Goal: Task Accomplishment & Management: Use online tool/utility

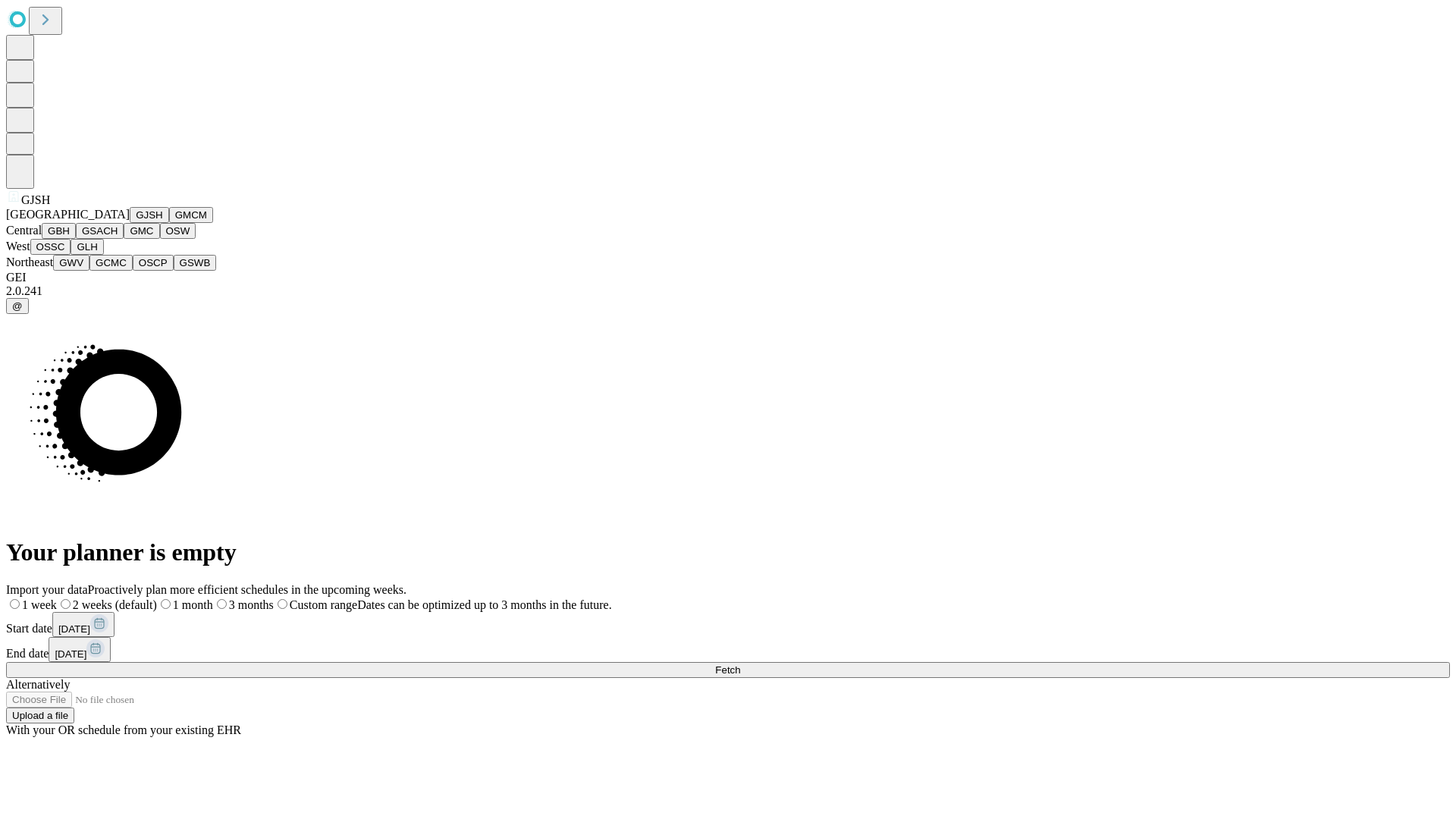
click at [129, 223] on button "GJSH" at bounding box center [149, 214] width 39 height 16
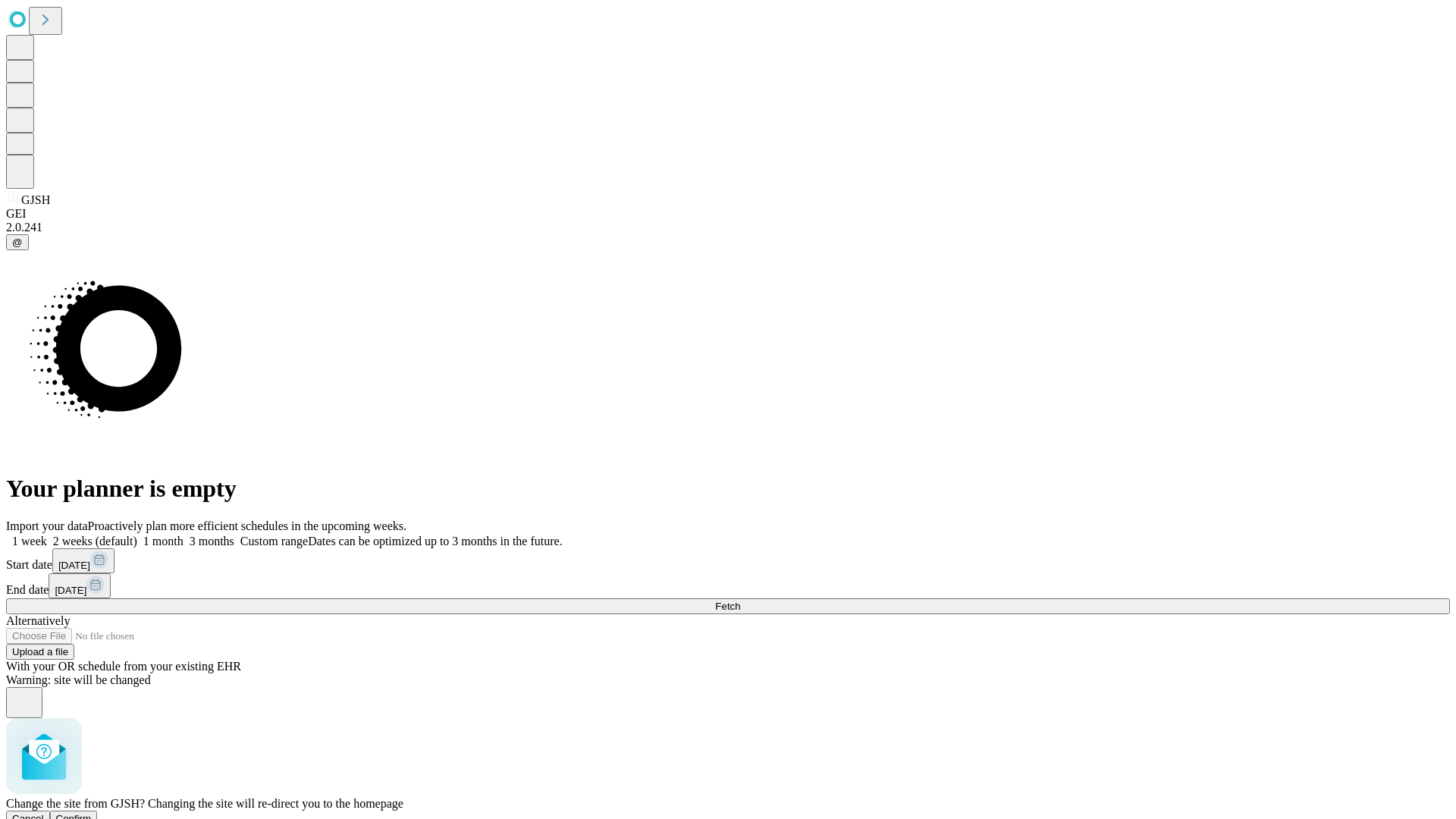
click at [92, 813] on span "Confirm" at bounding box center [74, 819] width 35 height 11
click at [47, 535] on label "1 week" at bounding box center [27, 541] width 41 height 13
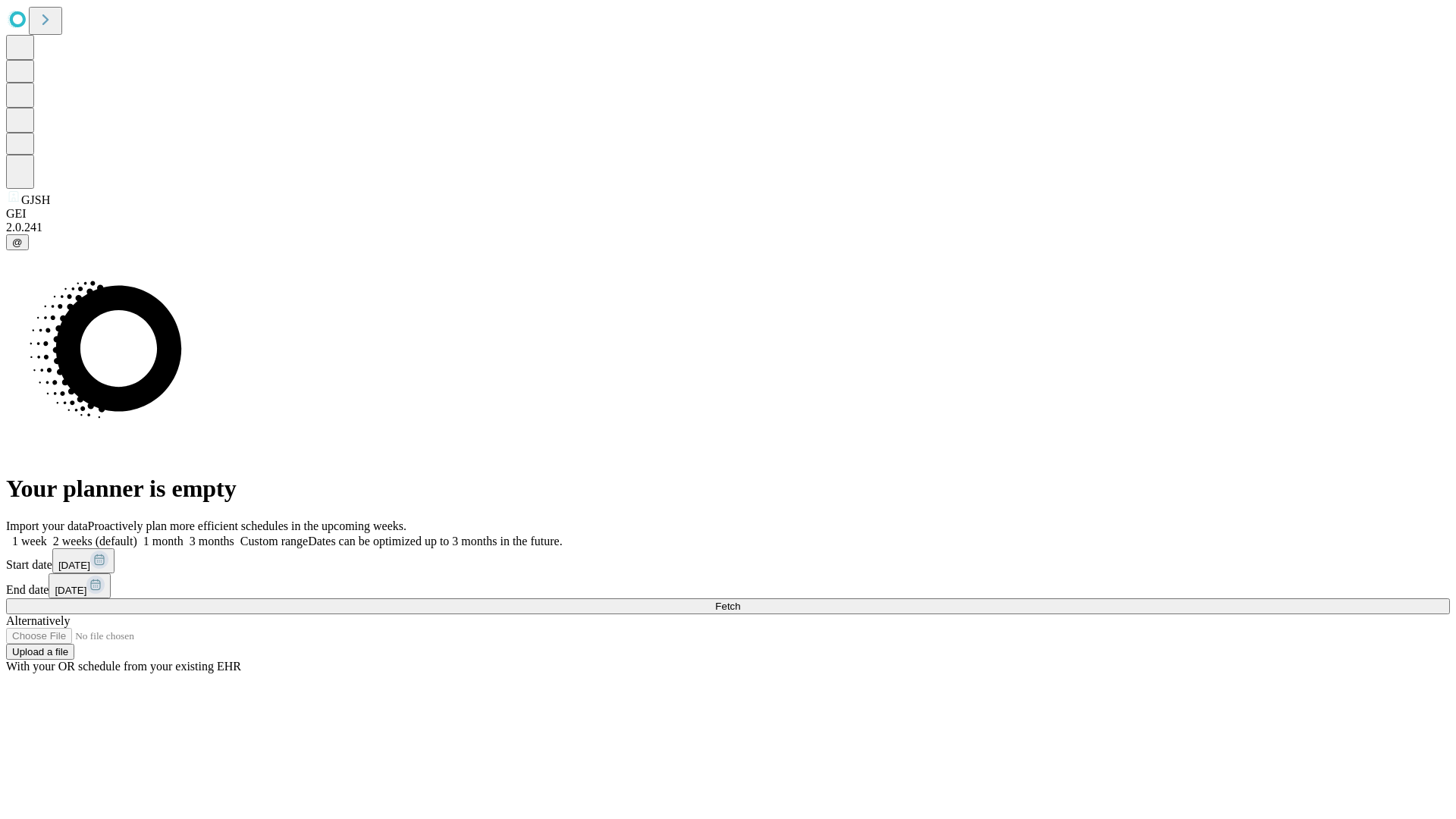
click at [741, 601] on span "Fetch" at bounding box center [728, 607] width 25 height 11
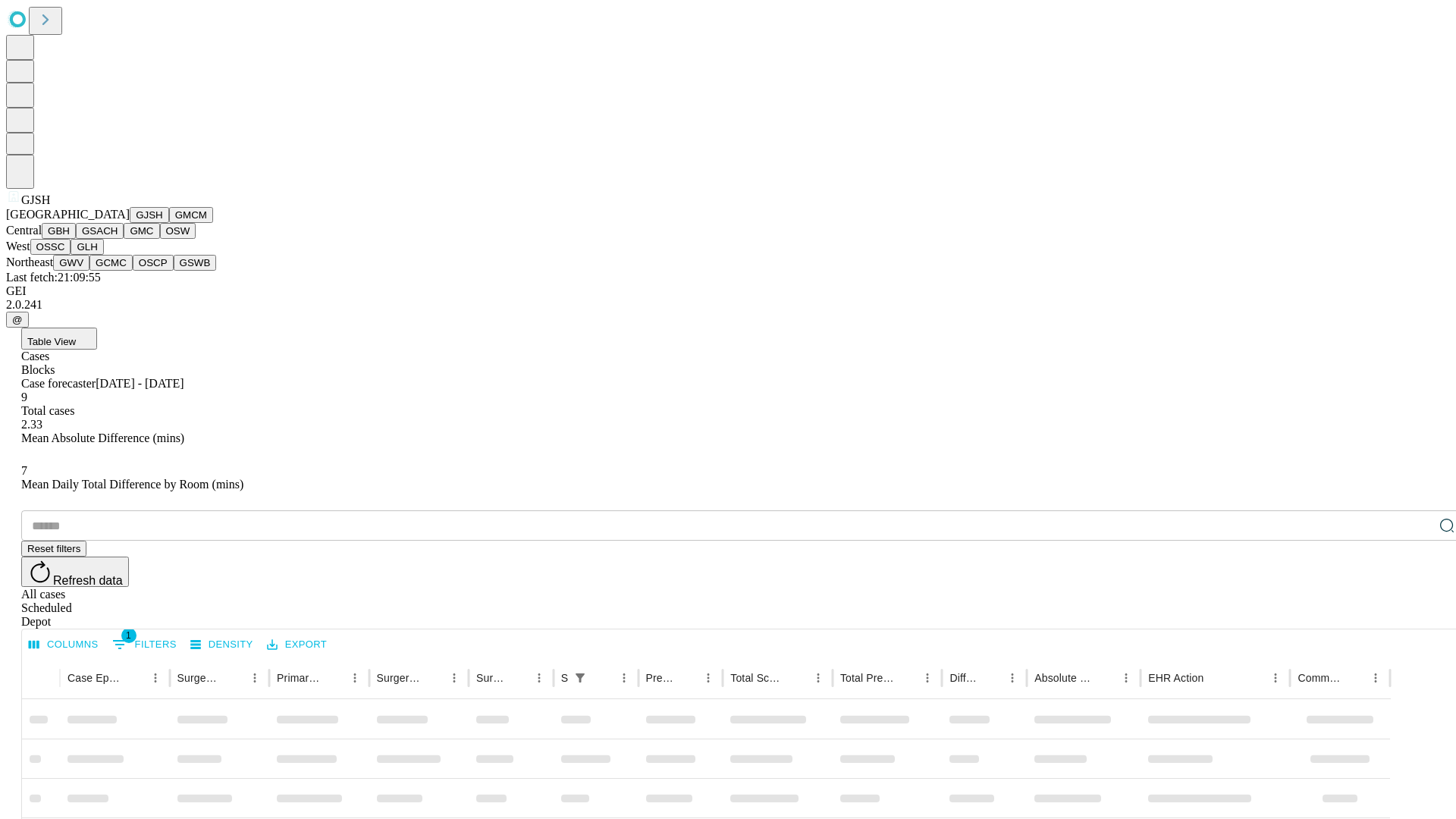
click at [170, 223] on button "GMCM" at bounding box center [191, 214] width 44 height 16
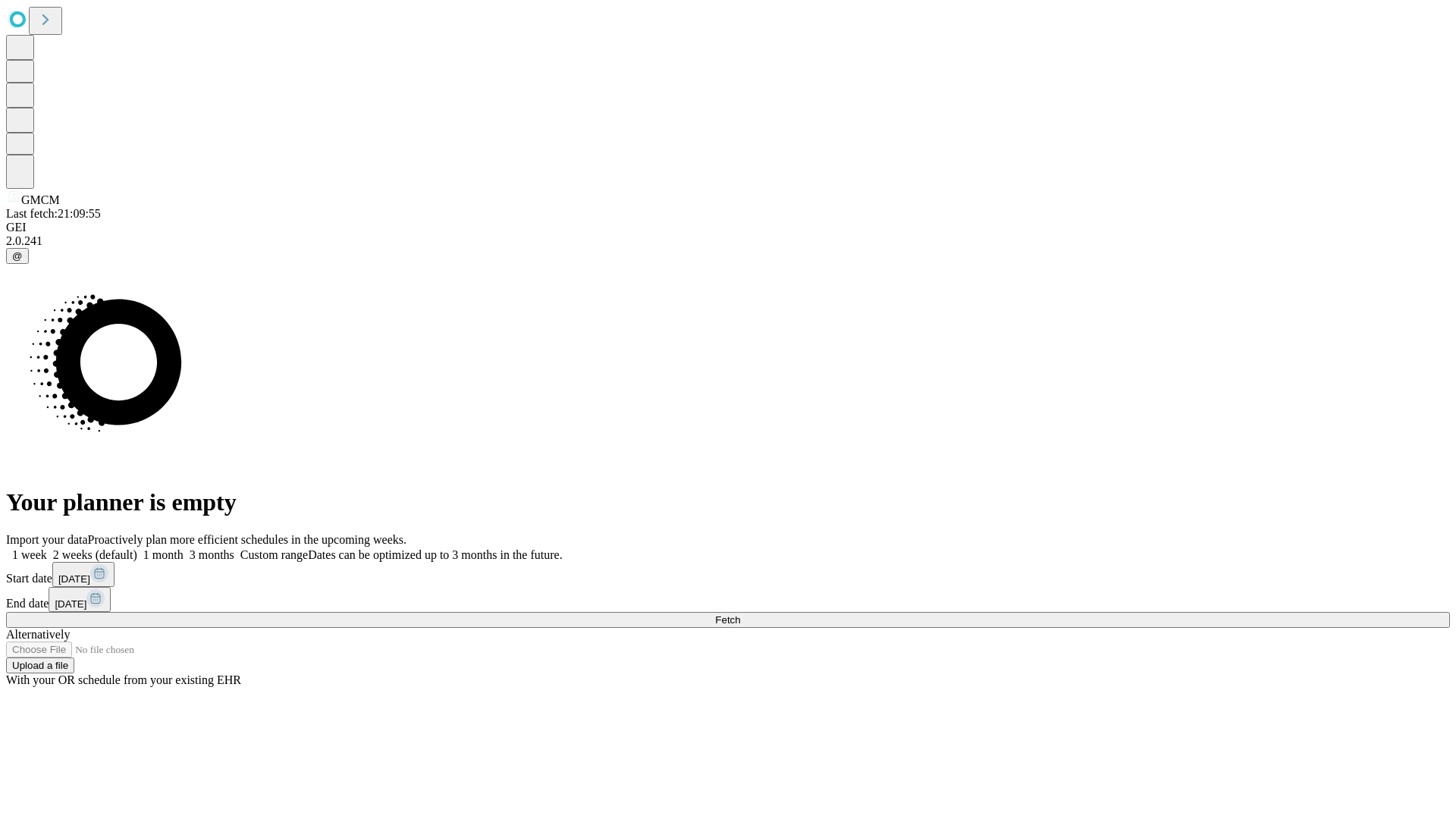
click at [47, 549] on label "1 week" at bounding box center [27, 555] width 41 height 13
click at [741, 614] on span "Fetch" at bounding box center [728, 620] width 25 height 11
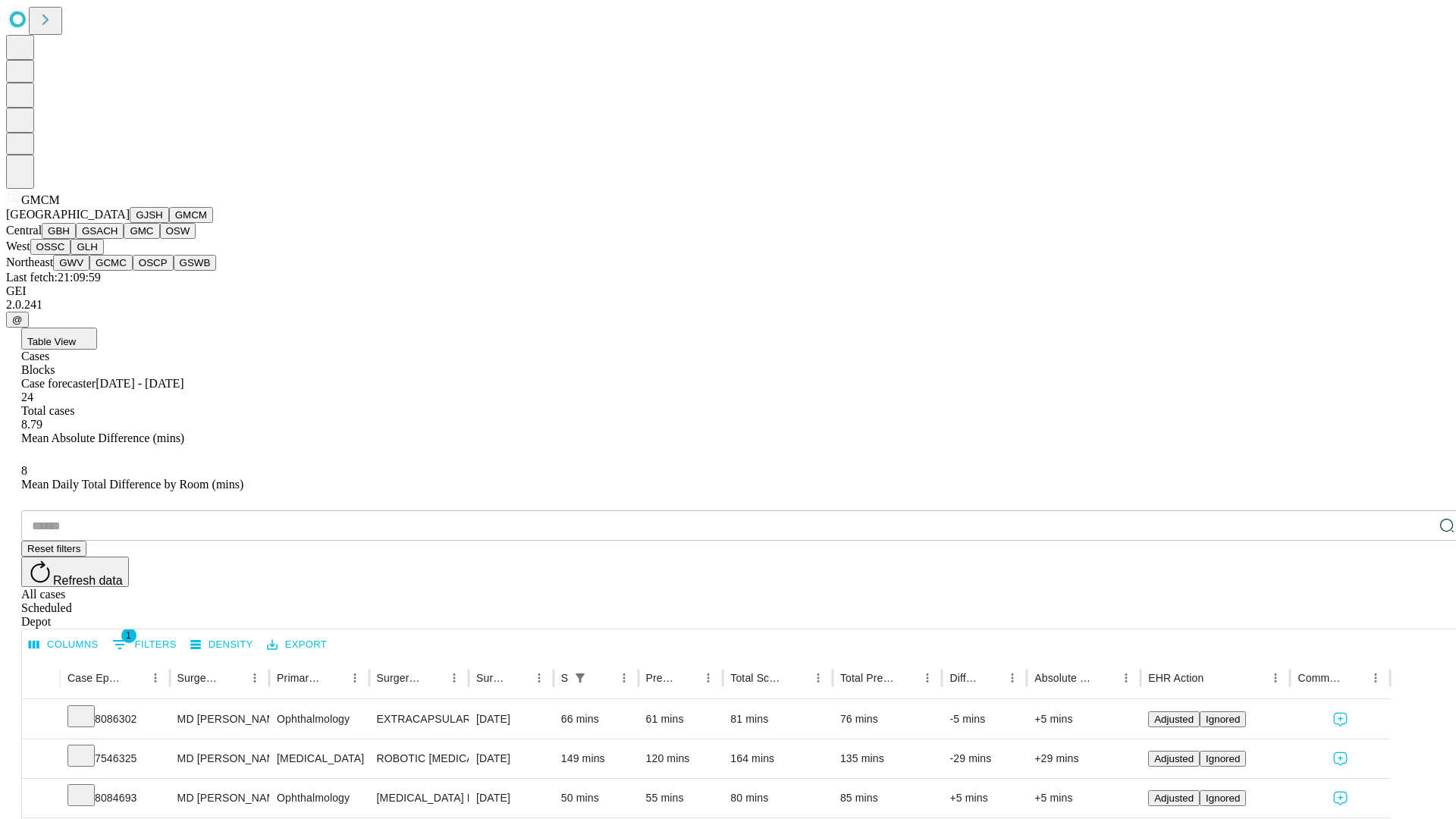
click at [75, 239] on button "GBH" at bounding box center [59, 230] width 34 height 16
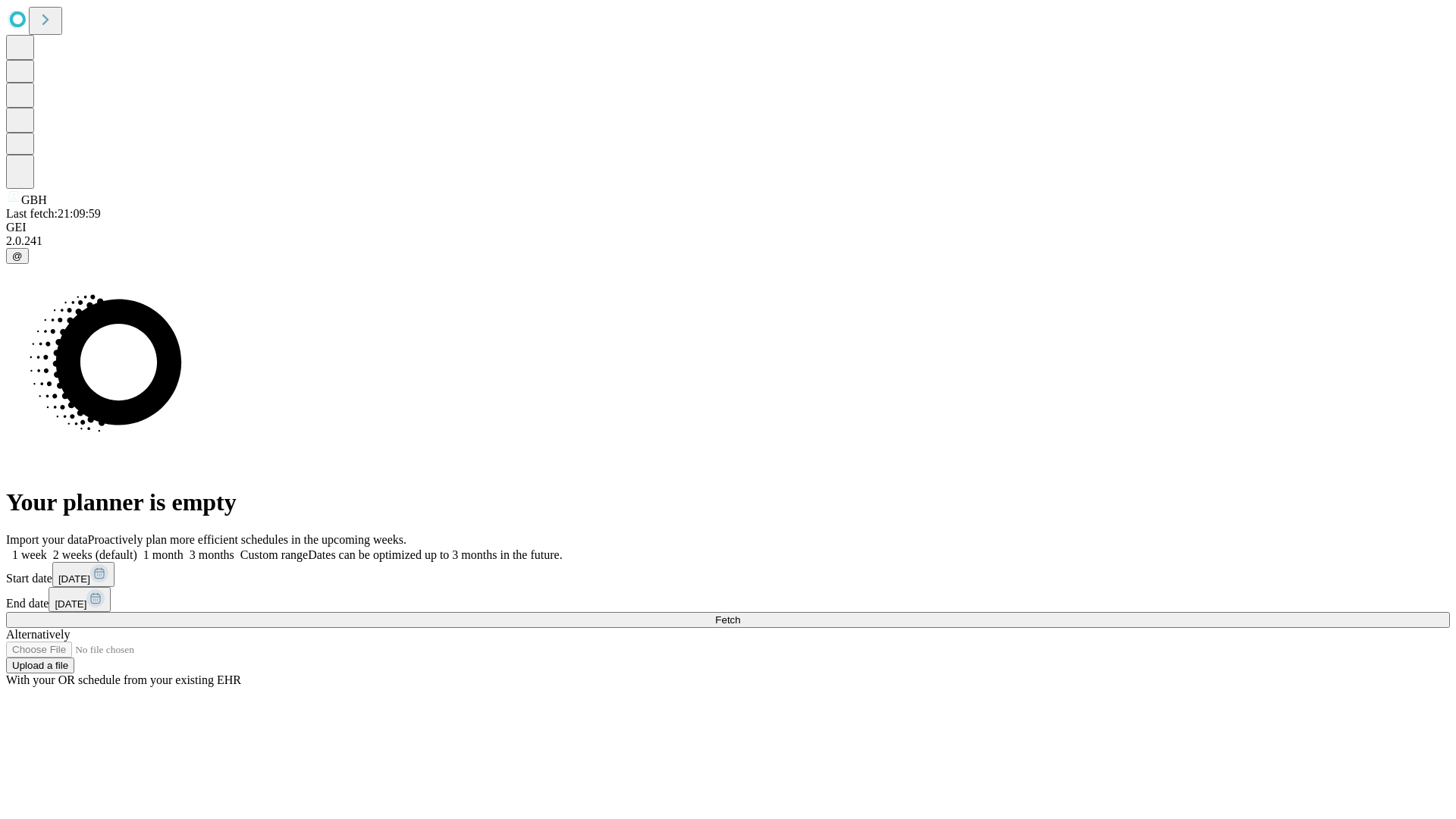
click at [47, 549] on label "1 week" at bounding box center [27, 555] width 41 height 13
click at [741, 614] on span "Fetch" at bounding box center [728, 620] width 25 height 11
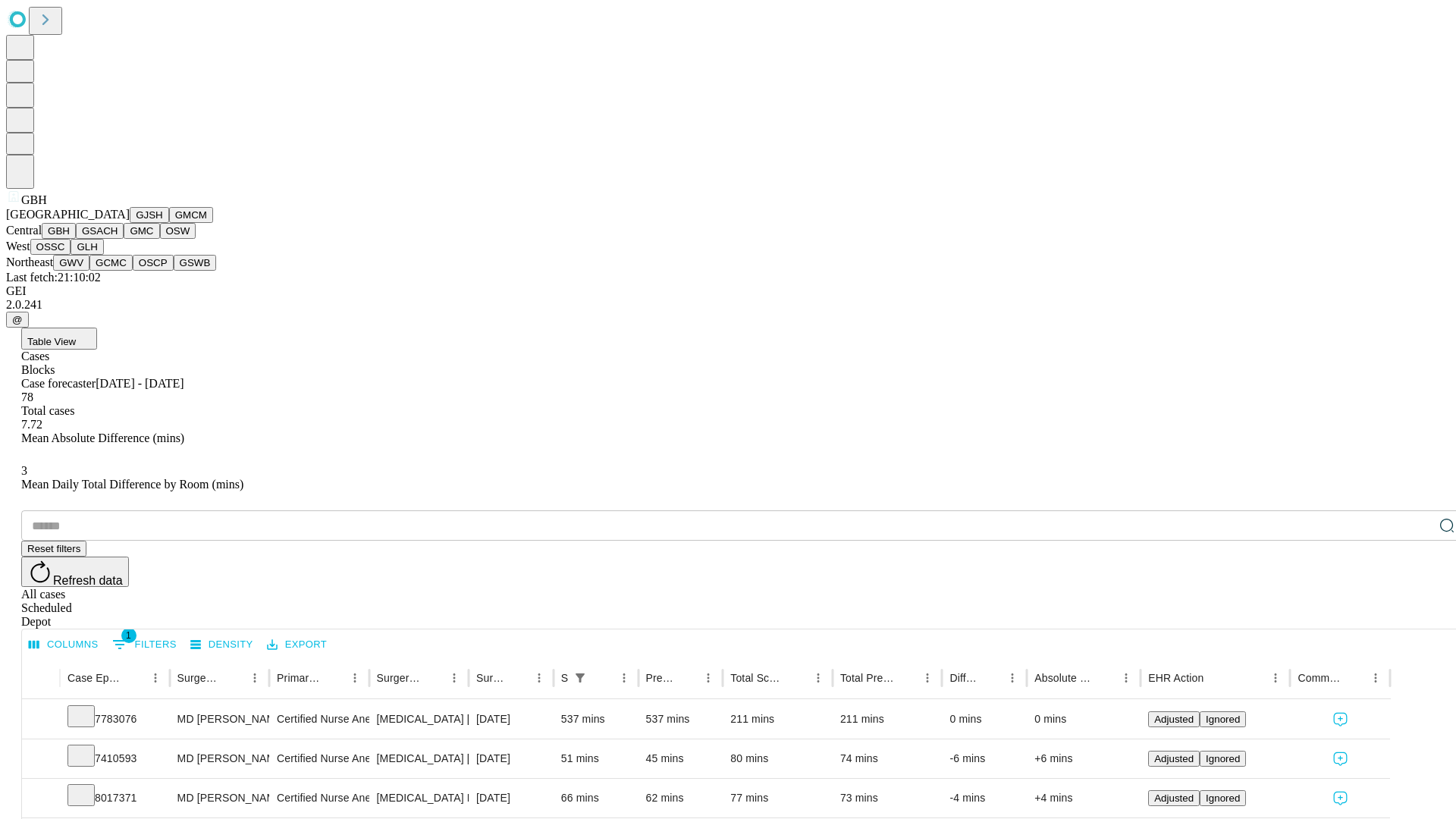
click at [117, 239] on button "GSACH" at bounding box center [99, 230] width 48 height 16
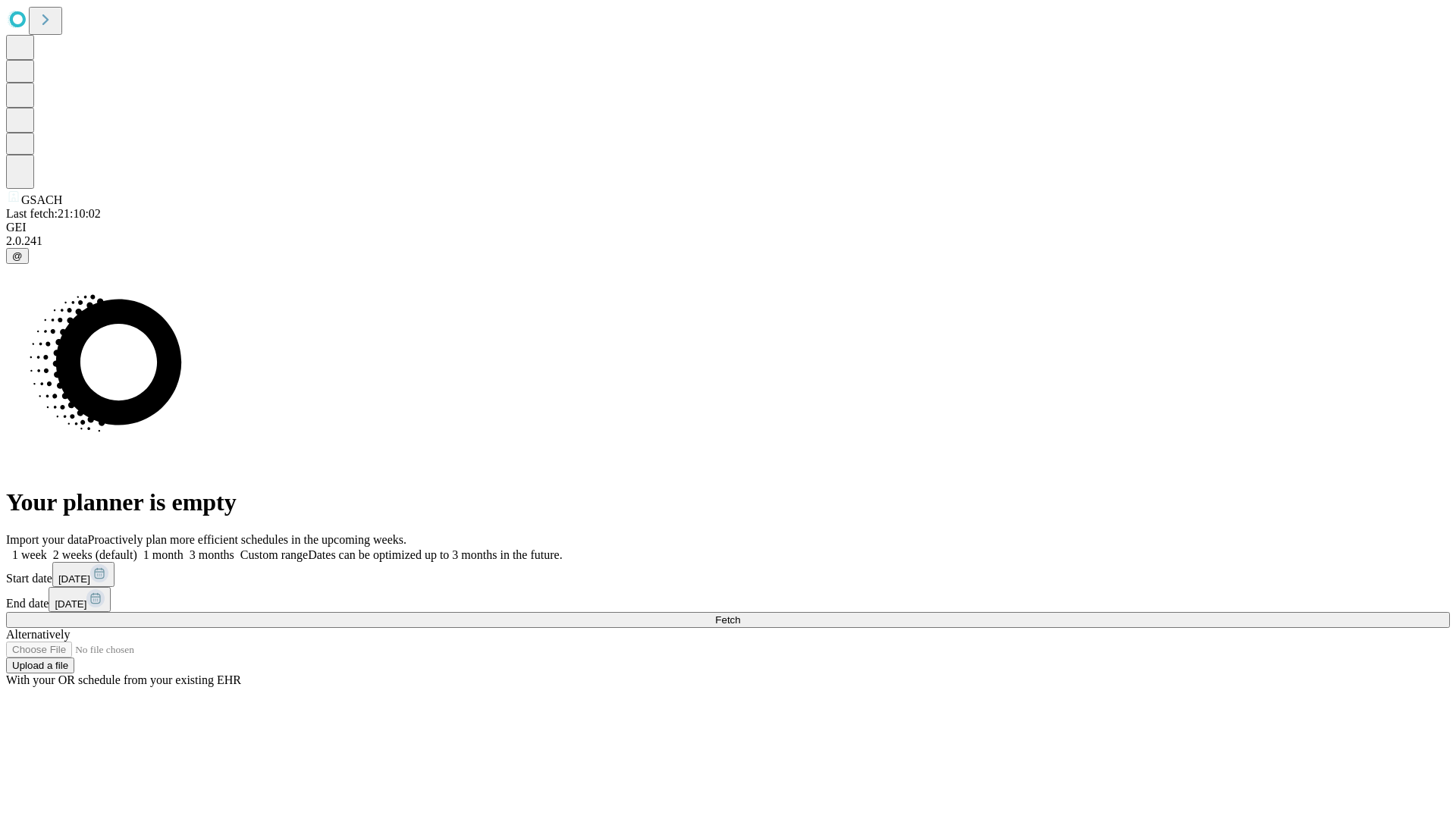
click at [47, 549] on label "1 week" at bounding box center [27, 555] width 41 height 13
click at [741, 614] on span "Fetch" at bounding box center [728, 620] width 25 height 11
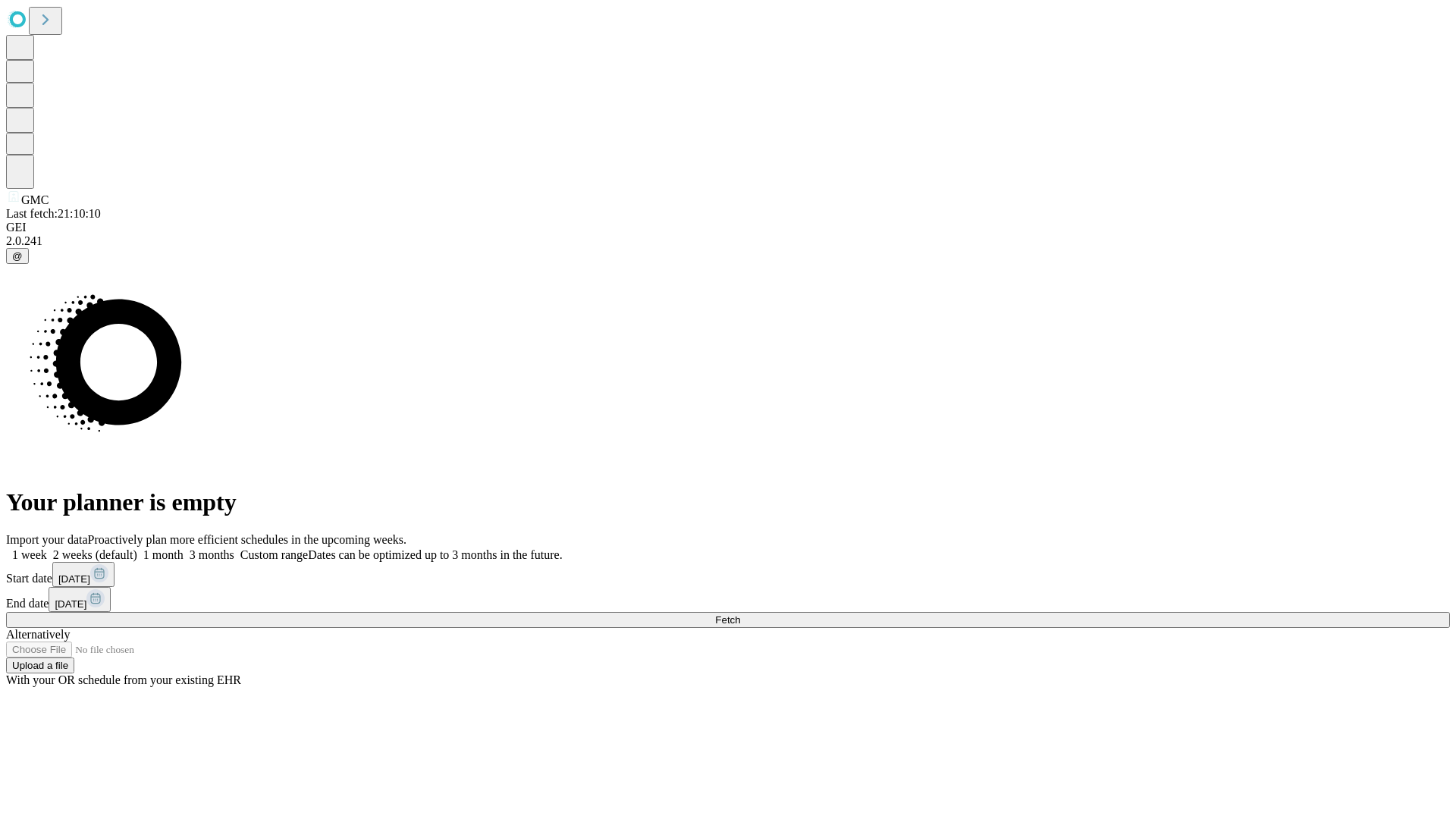
click at [47, 549] on label "1 week" at bounding box center [27, 555] width 41 height 13
click at [741, 614] on span "Fetch" at bounding box center [728, 620] width 25 height 11
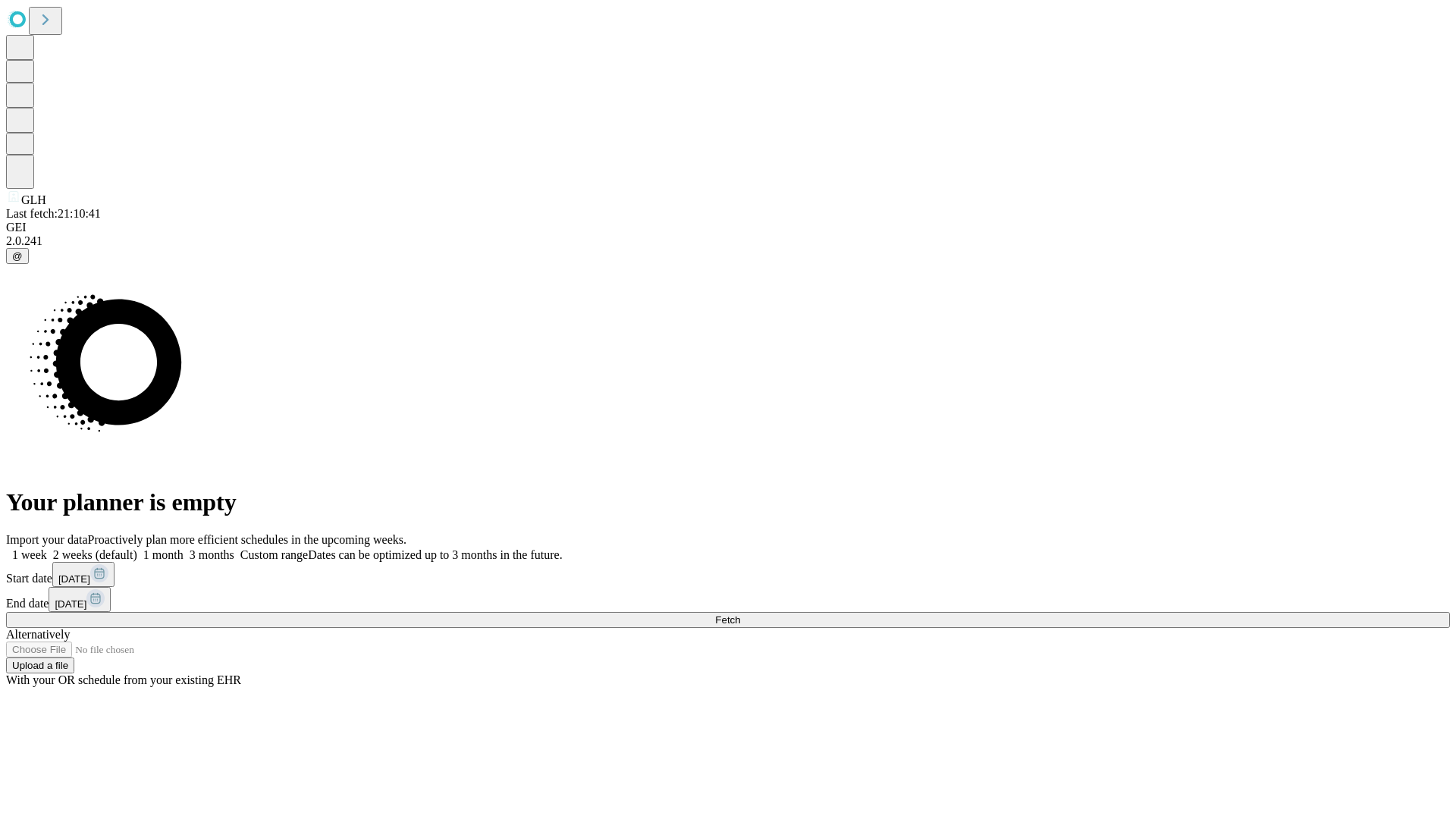
click at [47, 549] on label "1 week" at bounding box center [27, 555] width 41 height 13
click at [741, 614] on span "Fetch" at bounding box center [728, 620] width 25 height 11
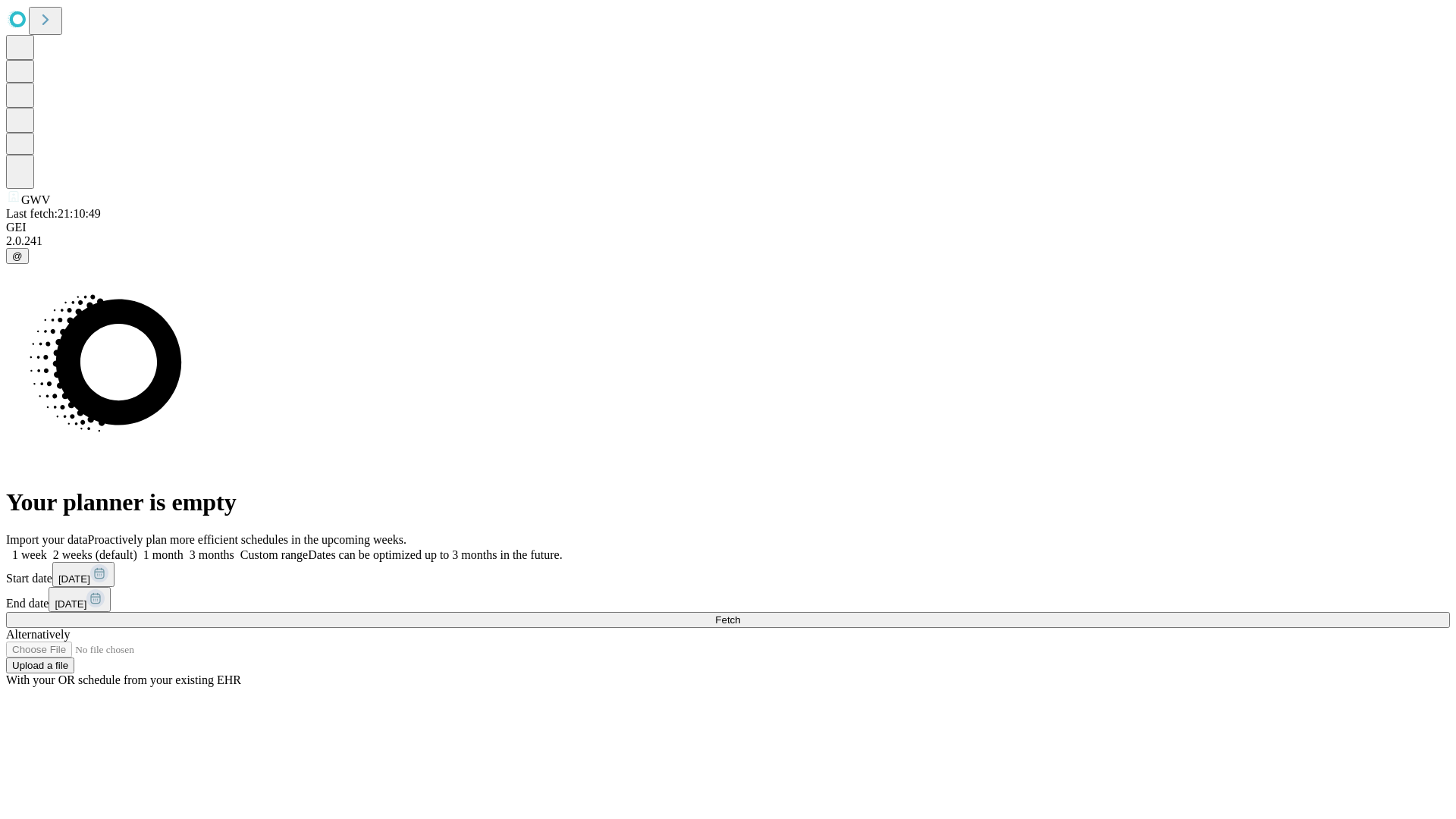
click at [47, 549] on label "1 week" at bounding box center [27, 555] width 41 height 13
click at [741, 614] on span "Fetch" at bounding box center [728, 620] width 25 height 11
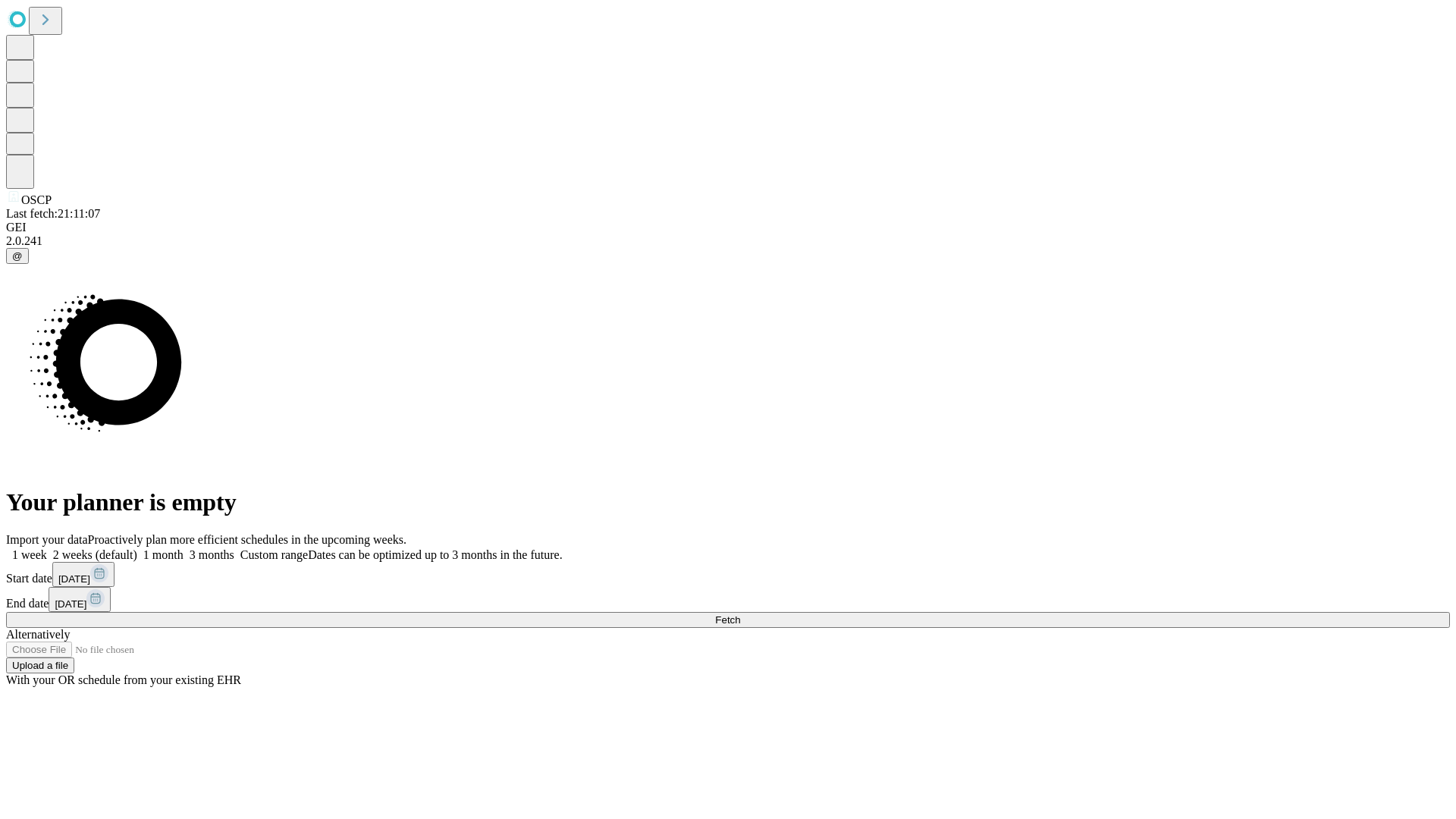
click at [47, 549] on label "1 week" at bounding box center [27, 555] width 41 height 13
click at [741, 614] on span "Fetch" at bounding box center [728, 620] width 25 height 11
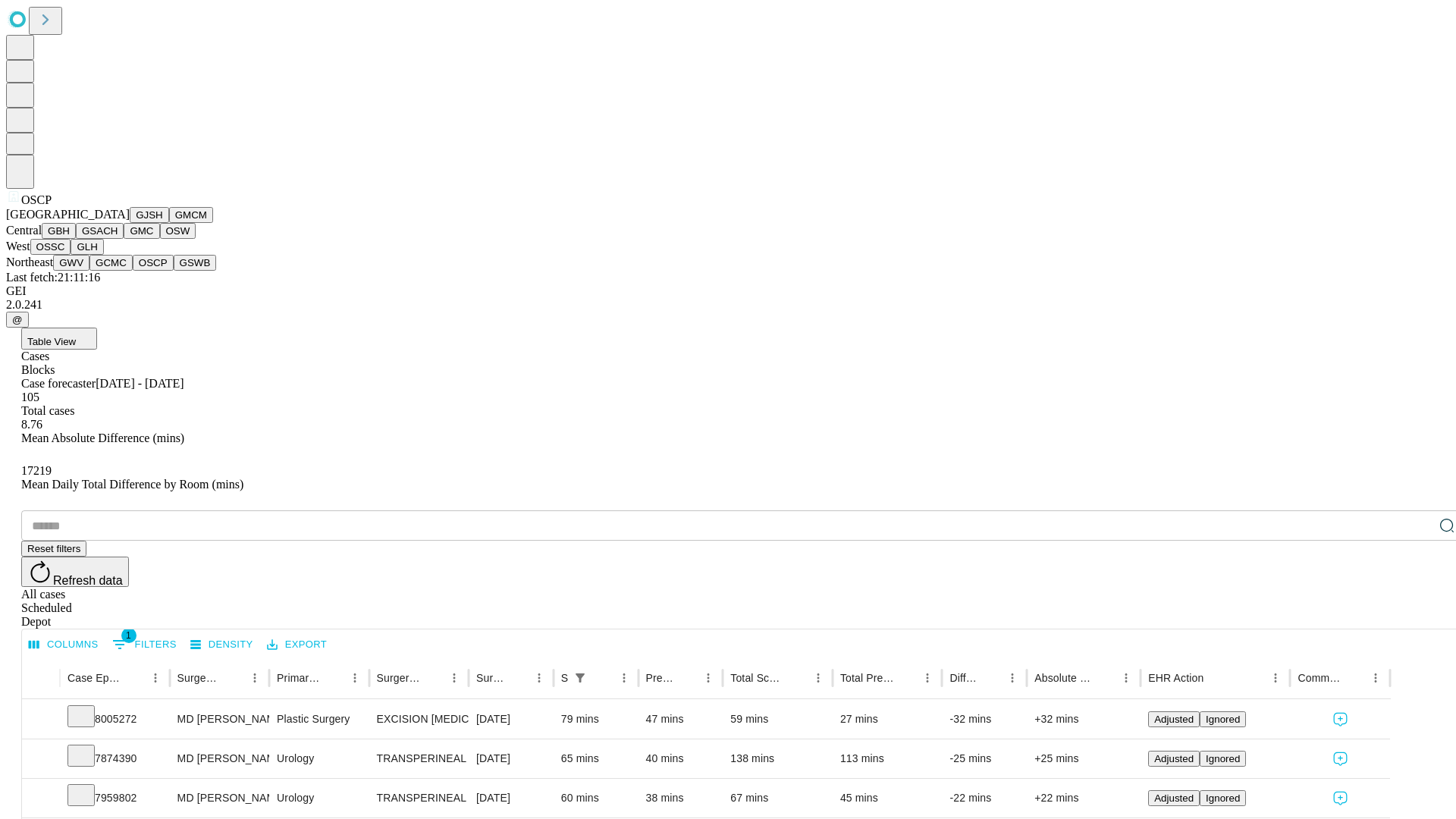
click at [173, 271] on button "GSWB" at bounding box center [195, 263] width 43 height 16
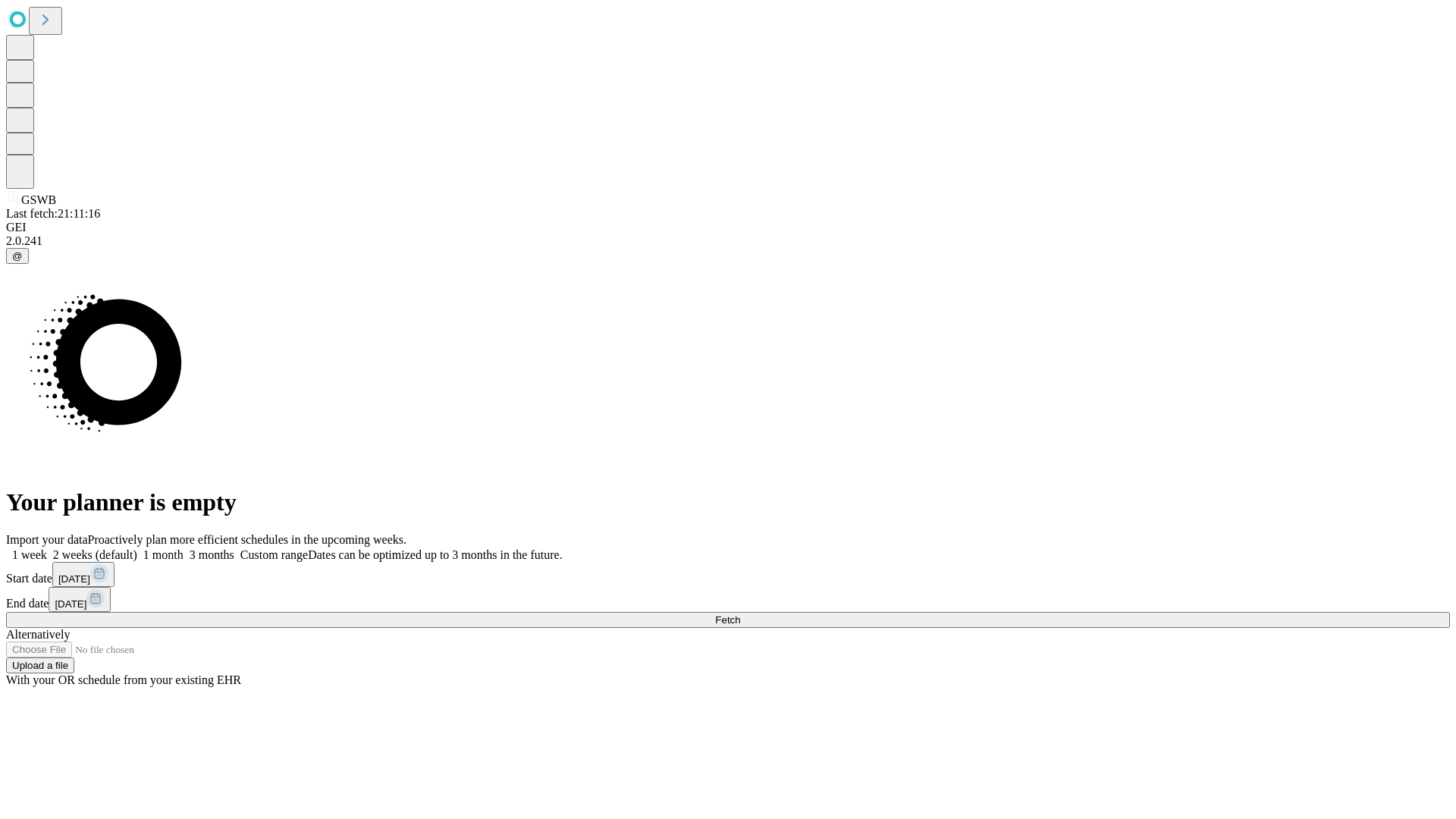
click at [47, 549] on label "1 week" at bounding box center [27, 555] width 41 height 13
click at [741, 614] on span "Fetch" at bounding box center [728, 620] width 25 height 11
